Goal: Navigation & Orientation: Find specific page/section

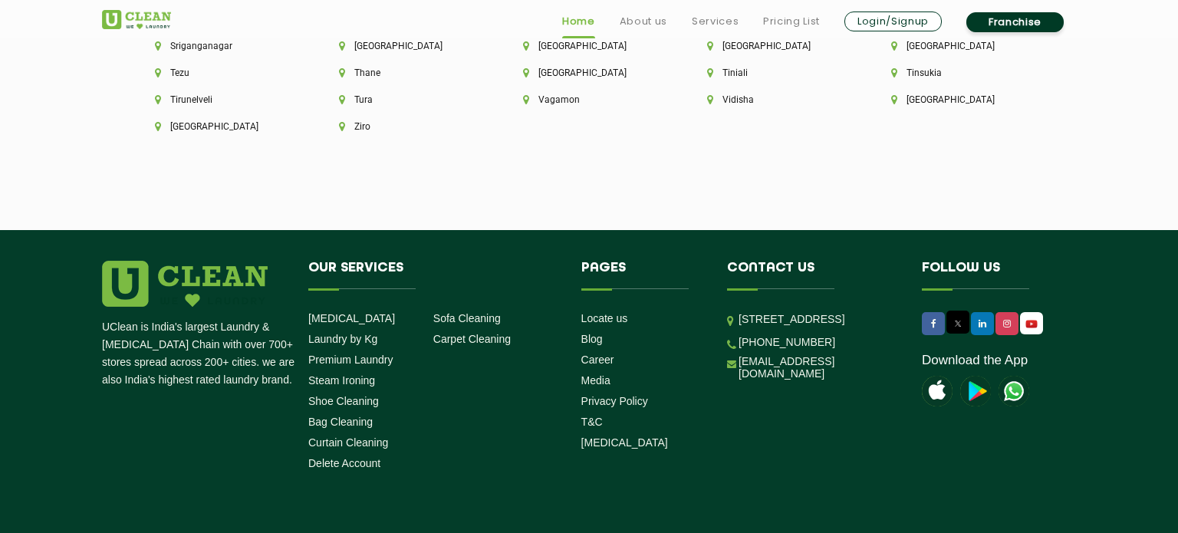
scroll to position [4400, 0]
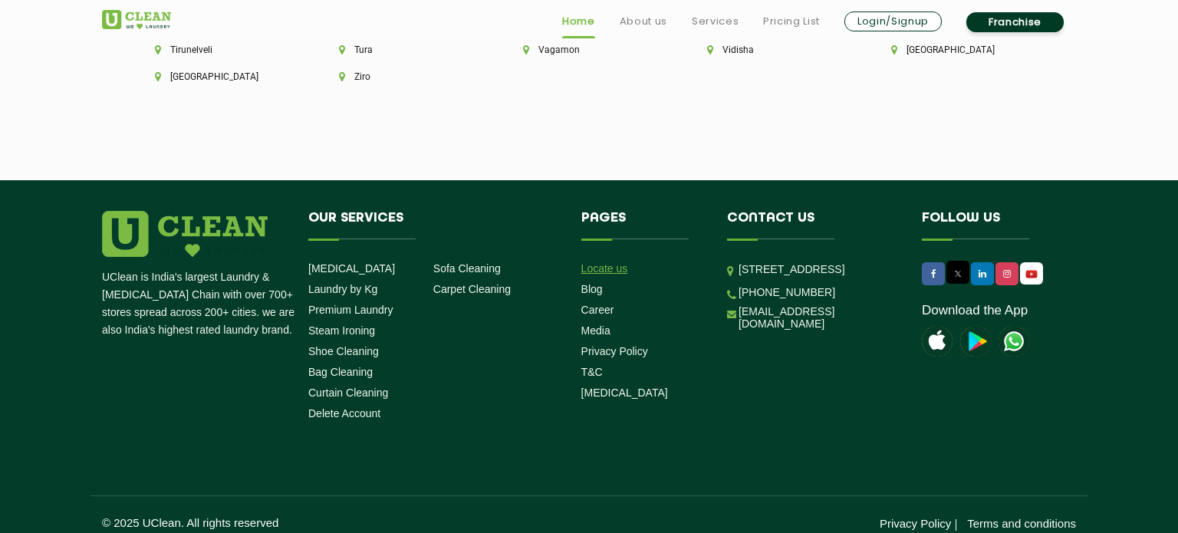
click at [614, 262] on link "Locate us" at bounding box center [604, 268] width 47 height 12
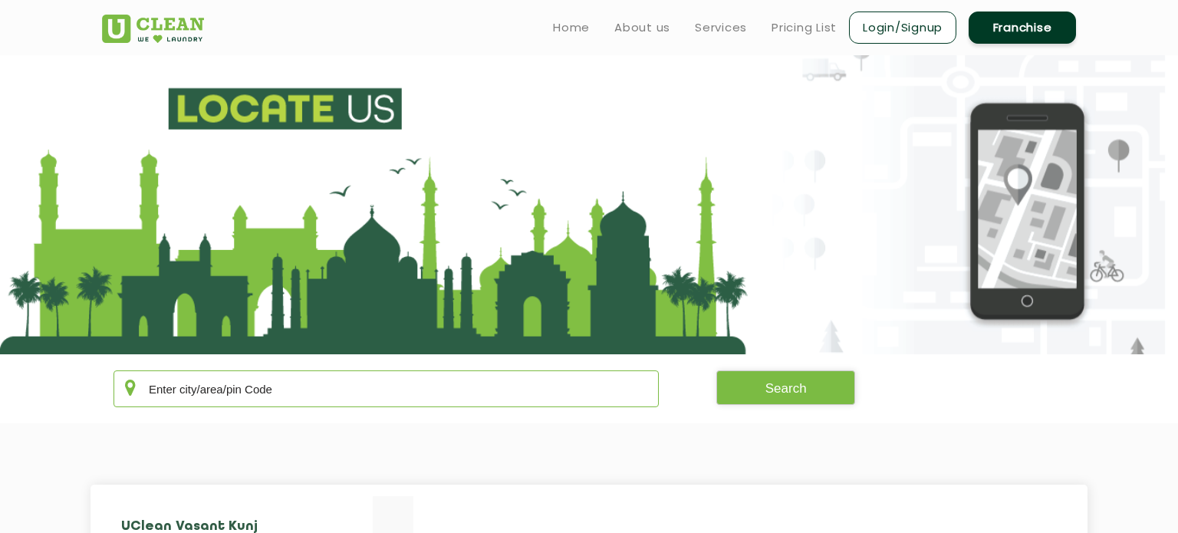
click at [338, 388] on input "text" at bounding box center [386, 388] width 545 height 37
paste input "560115"
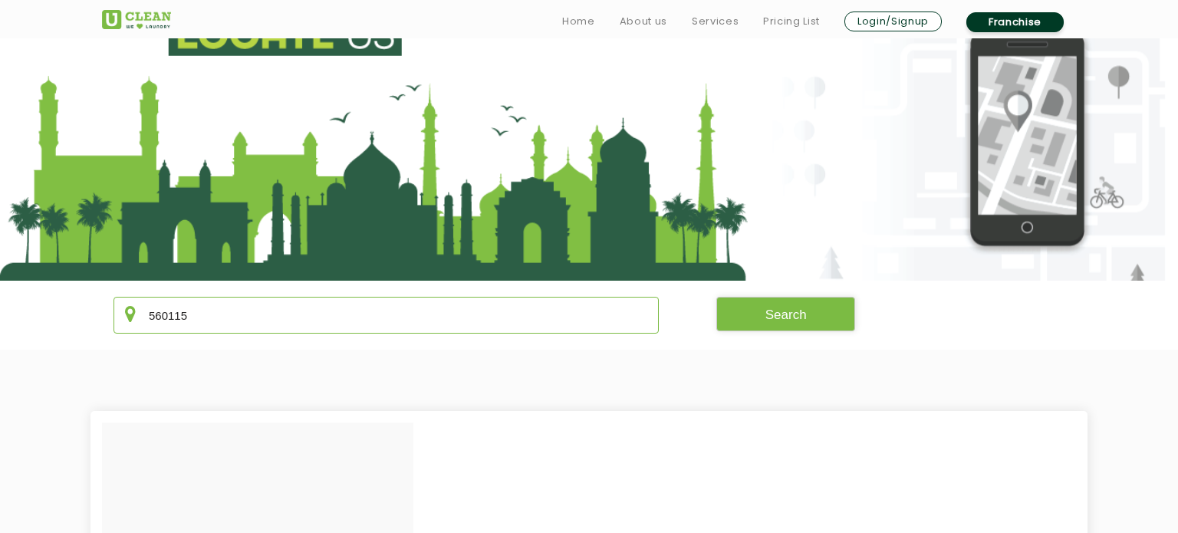
scroll to position [87, 0]
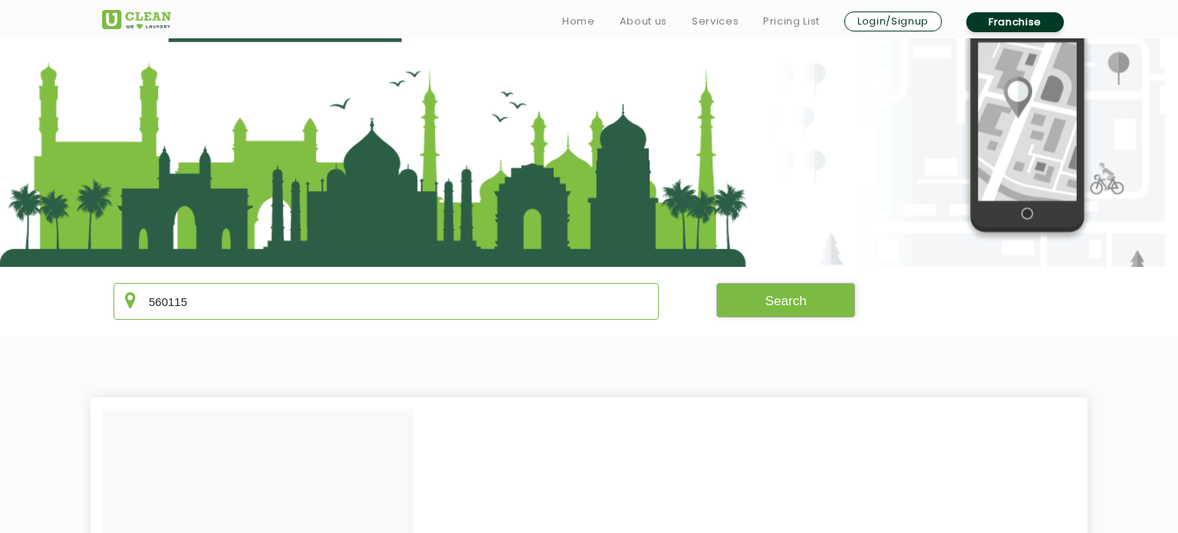
type input "560115"
click at [749, 302] on button "Search" at bounding box center [786, 300] width 140 height 35
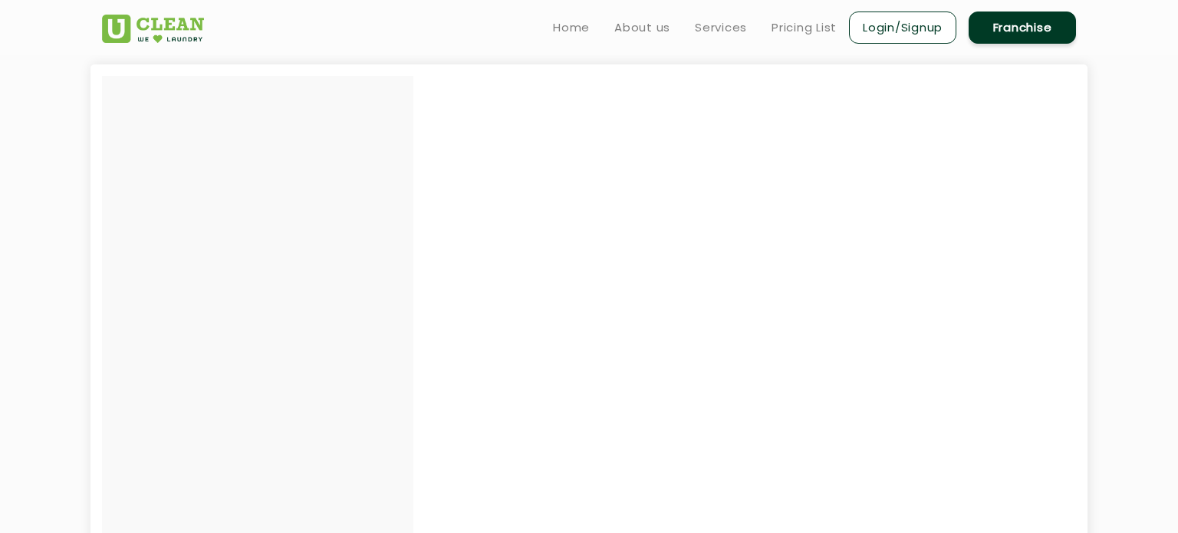
scroll to position [0, 0]
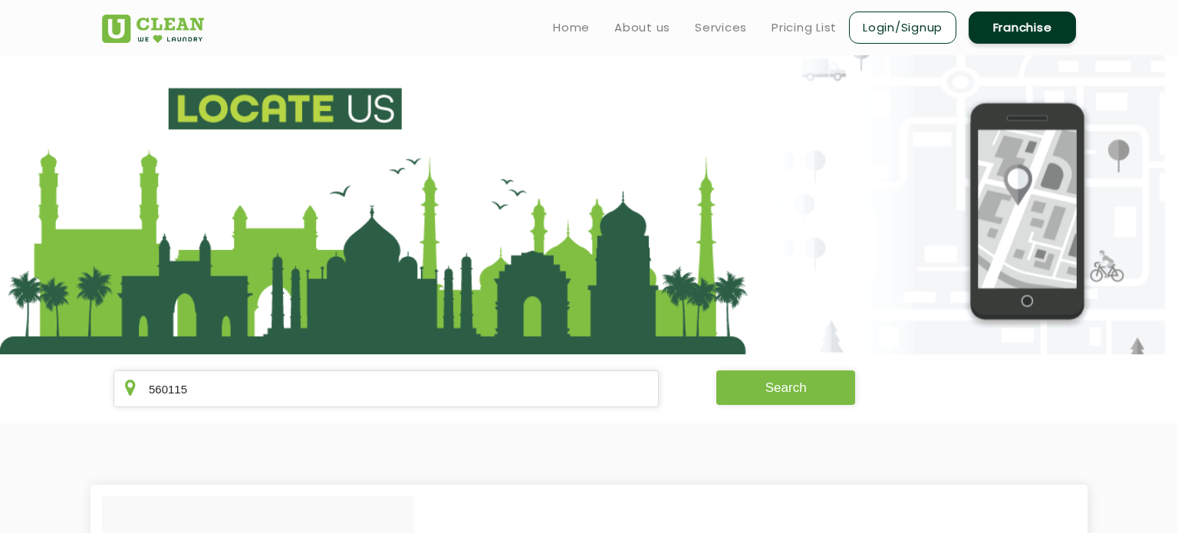
click at [804, 387] on button "Search" at bounding box center [786, 387] width 140 height 35
click at [803, 387] on button "Search" at bounding box center [786, 387] width 140 height 35
click at [805, 388] on button "Search" at bounding box center [786, 387] width 140 height 35
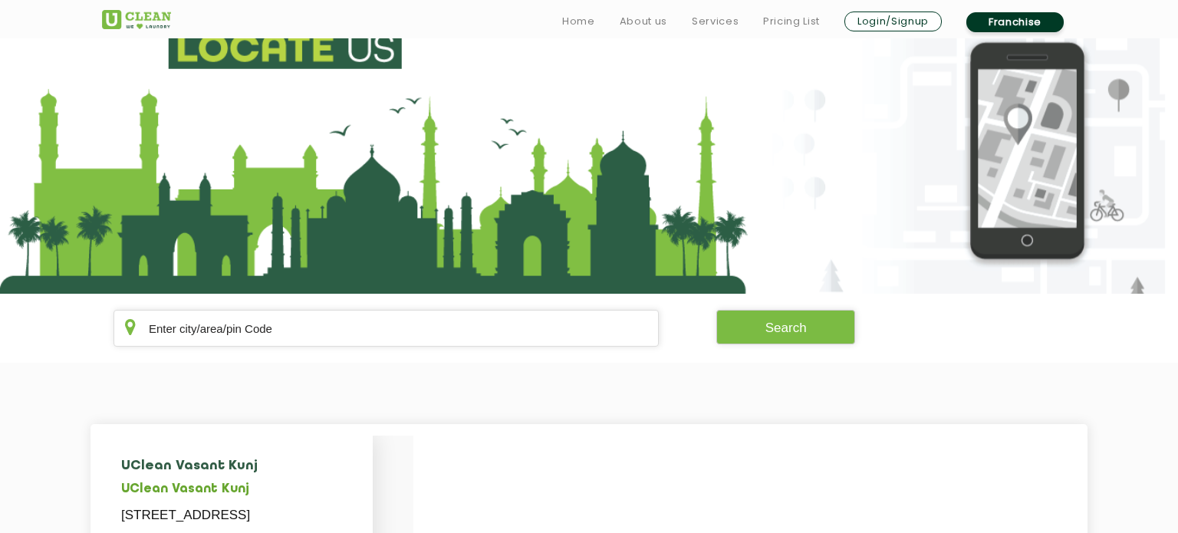
scroll to position [248, 0]
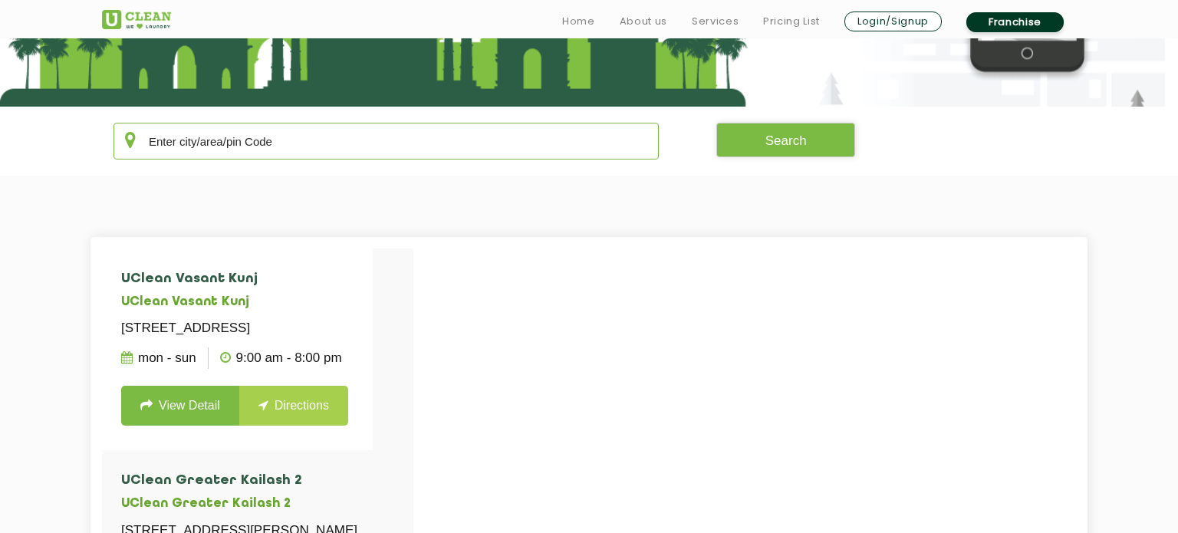
click at [296, 143] on input "text" at bounding box center [386, 141] width 545 height 37
paste input "560115"
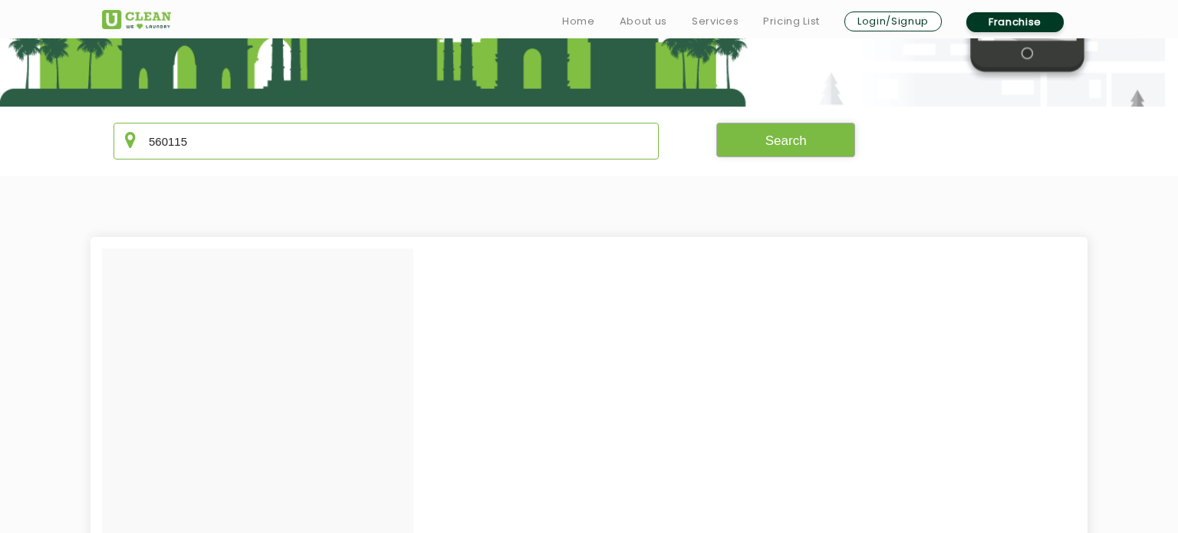
type input "560115"
click at [805, 137] on button "Search" at bounding box center [786, 140] width 140 height 35
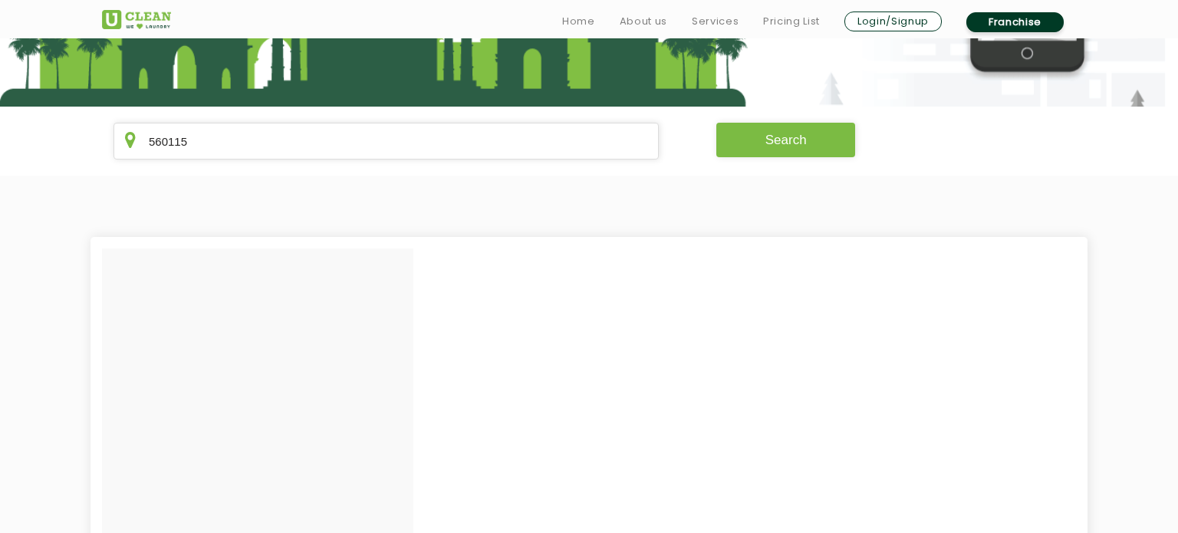
click at [805, 137] on button "Search" at bounding box center [786, 140] width 140 height 35
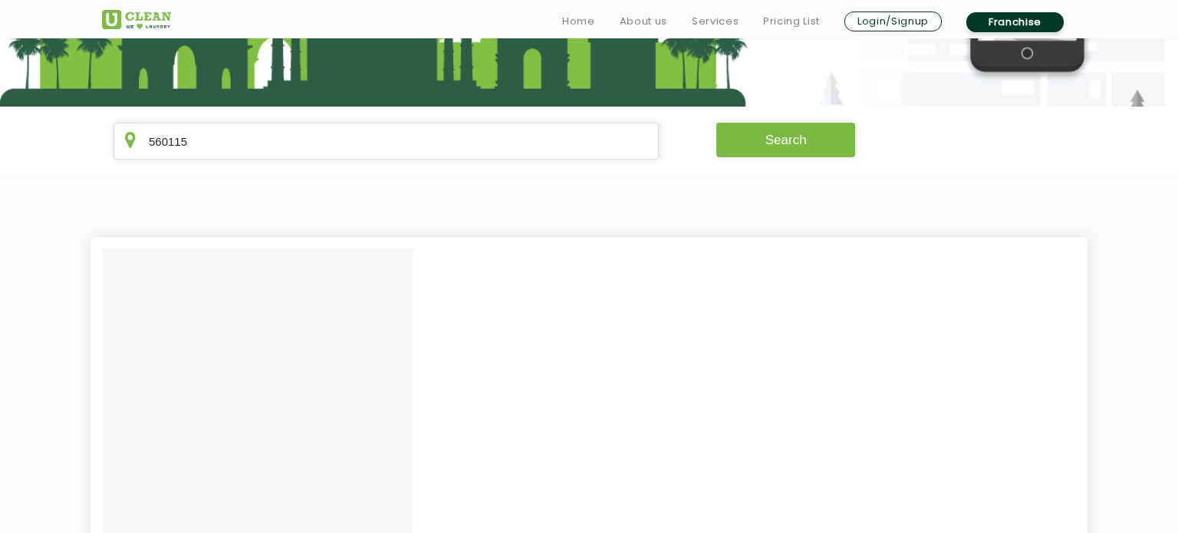
click at [805, 137] on button "Search" at bounding box center [786, 140] width 140 height 35
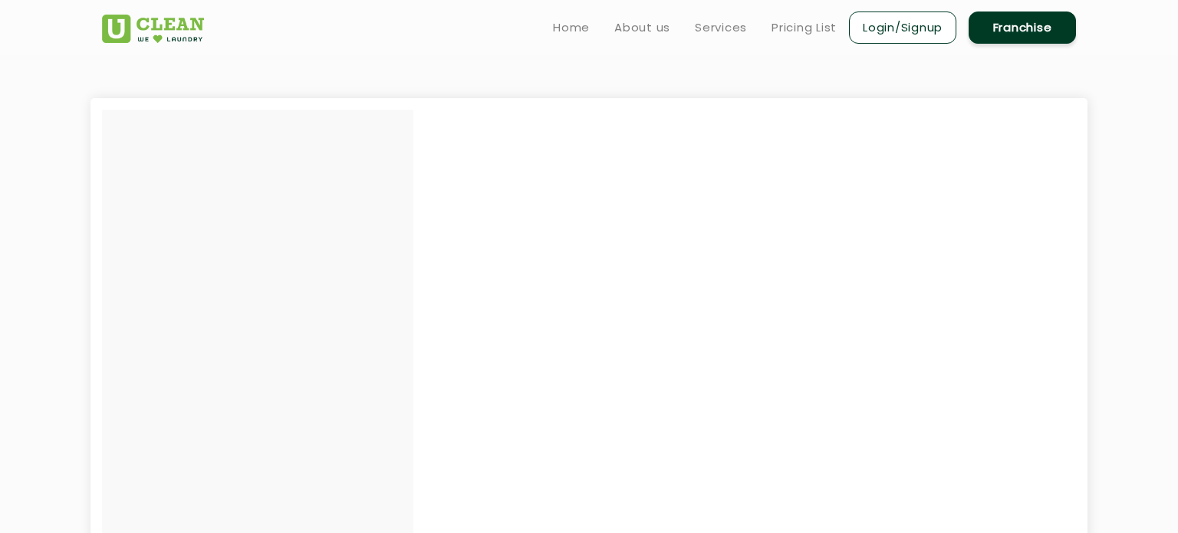
scroll to position [0, 0]
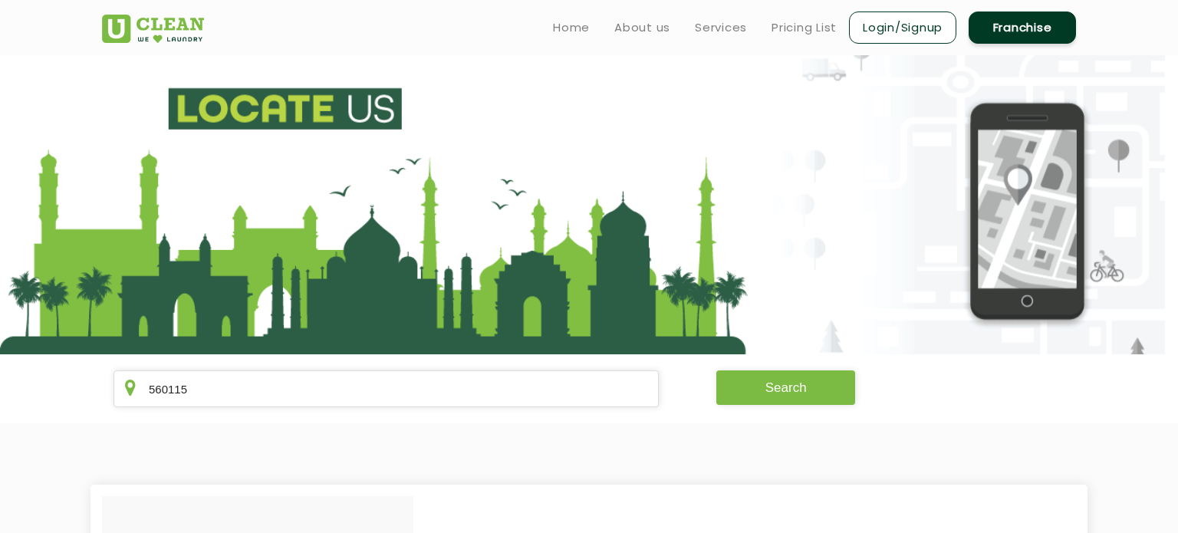
click at [825, 393] on button "Search" at bounding box center [786, 387] width 140 height 35
